Goal: Manage account settings

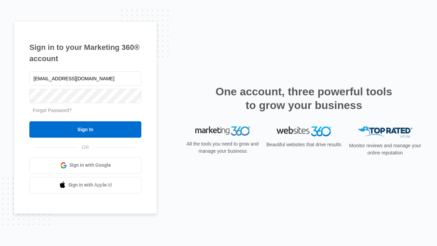
type input "dankie614@gmail.com"
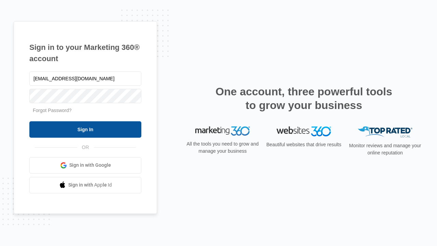
click at [85, 129] on input "Sign In" at bounding box center [85, 129] width 112 height 16
